Goal: Navigation & Orientation: Find specific page/section

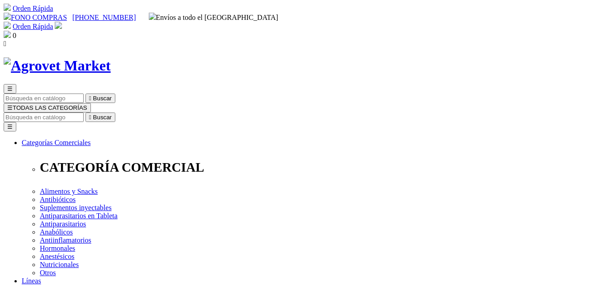
click at [91, 103] on button "☰ TODAS LAS CATEGORÍAS" at bounding box center [47, 107] width 87 height 9
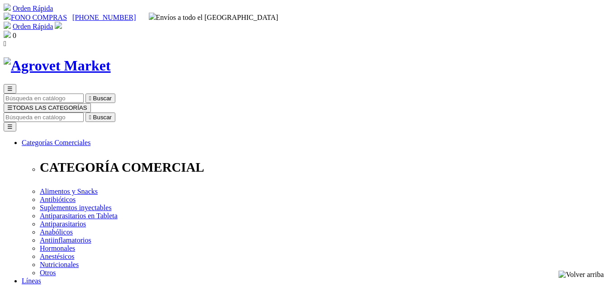
click at [91, 103] on button "☰ TODAS LAS CATEGORÍAS" at bounding box center [47, 107] width 87 height 9
click at [13, 104] on span "☰" at bounding box center [9, 107] width 5 height 7
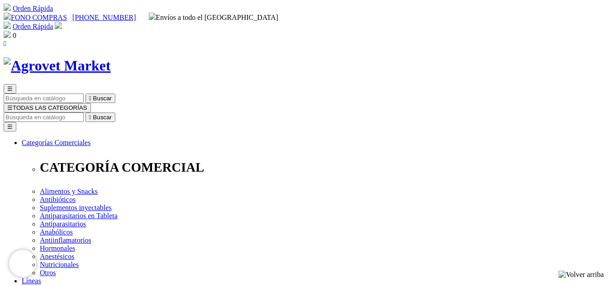
click at [111, 57] on img at bounding box center [57, 65] width 107 height 17
drag, startPoint x: 115, startPoint y: 40, endPoint x: 101, endPoint y: 40, distance: 13.6
click at [101, 57] on img at bounding box center [57, 65] width 107 height 17
